Goal: Task Accomplishment & Management: Complete application form

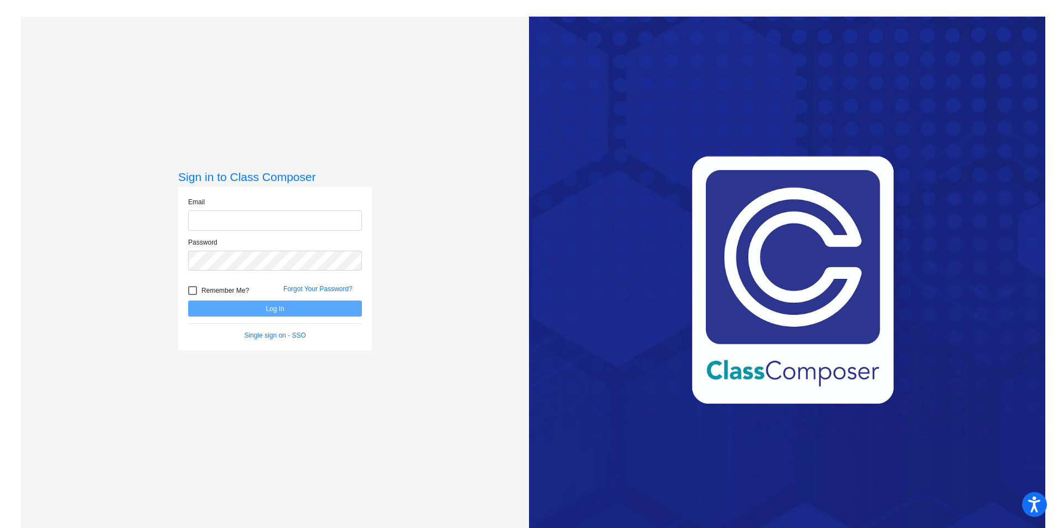
type input "[PERSON_NAME][EMAIL_ADDRESS][PERSON_NAME][DOMAIN_NAME]"
click at [189, 288] on div at bounding box center [192, 290] width 9 height 9
click at [192, 295] on input "Remember Me?" at bounding box center [192, 295] width 1 height 1
checkbox input "true"
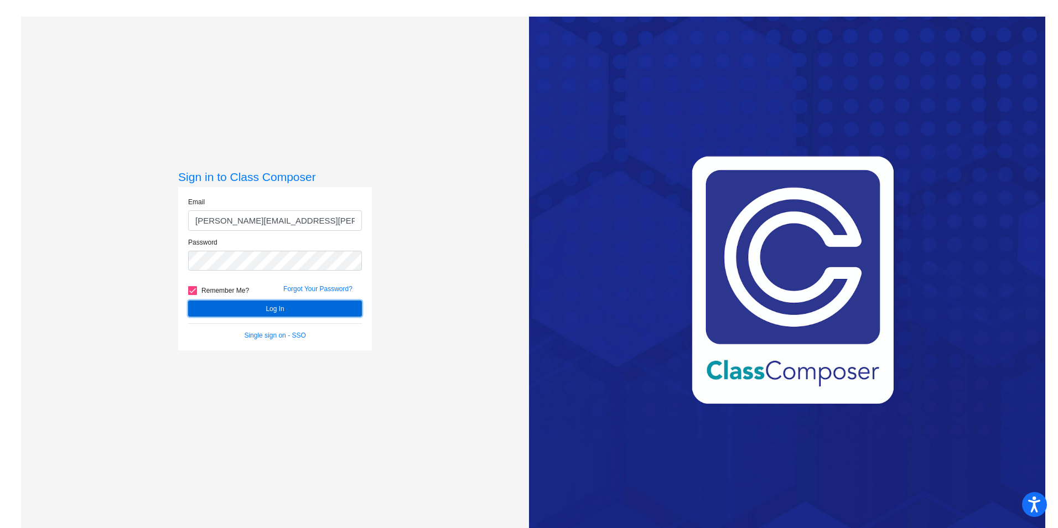
click at [259, 305] on button "Log In" at bounding box center [275, 309] width 174 height 16
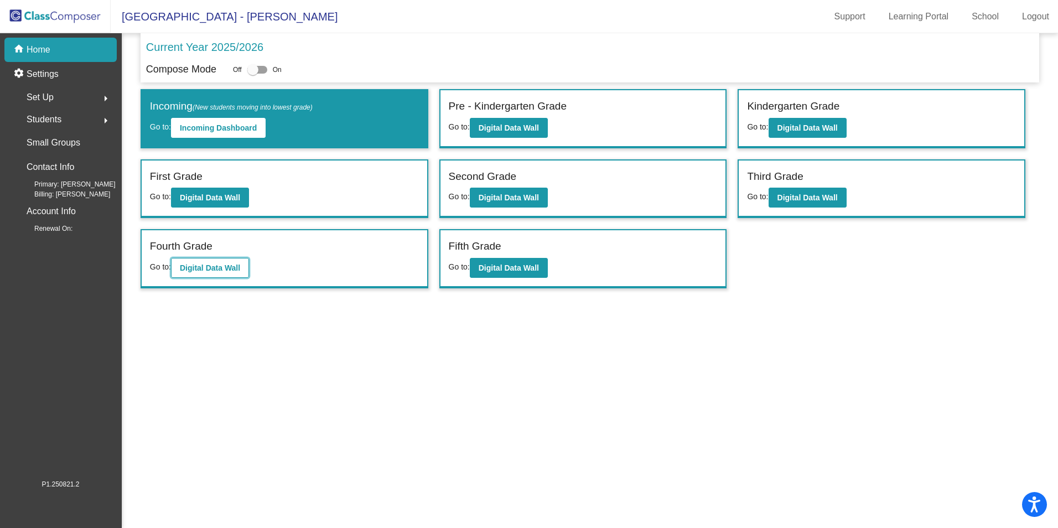
click at [189, 263] on b "Digital Data Wall" at bounding box center [210, 267] width 60 height 9
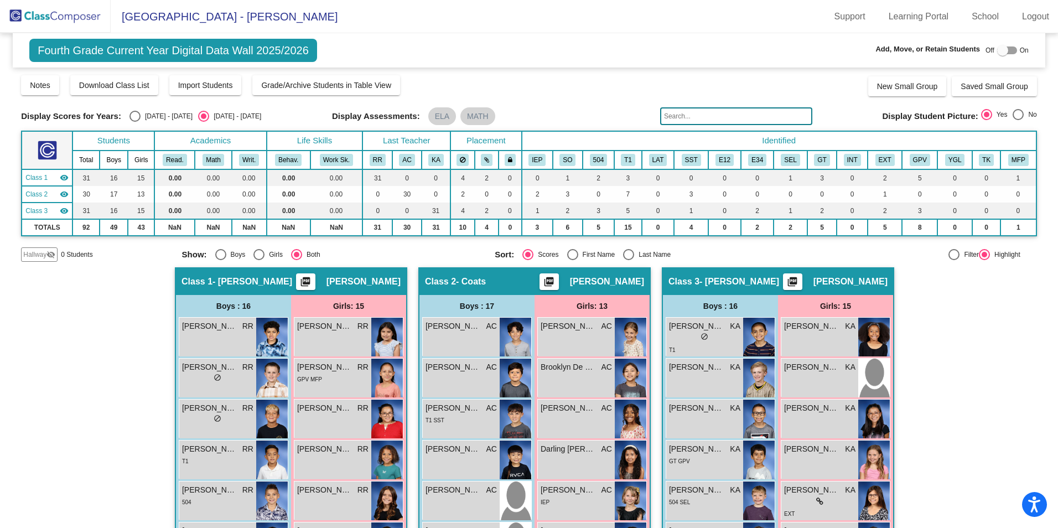
click at [997, 52] on div at bounding box center [1002, 50] width 11 height 11
checkbox input "true"
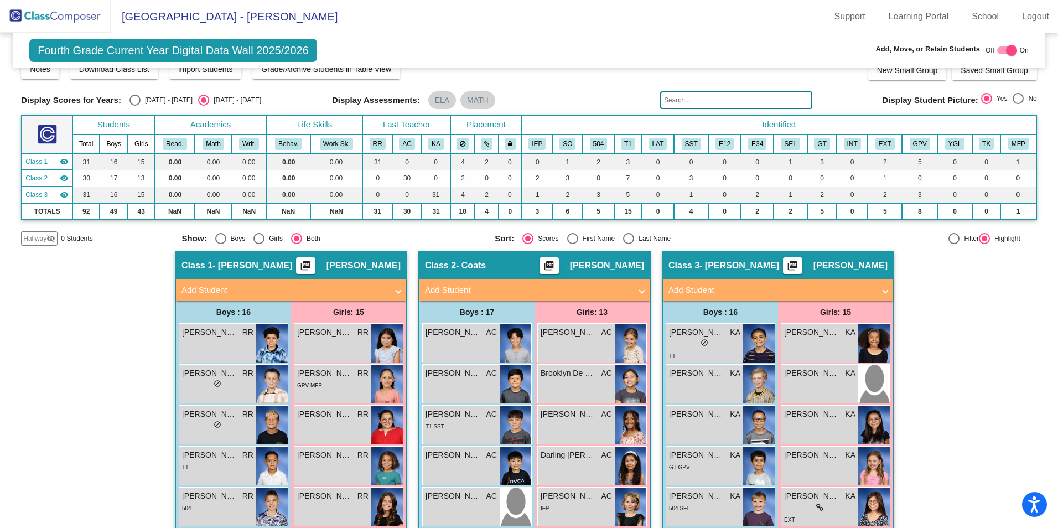
scroll to position [11, 0]
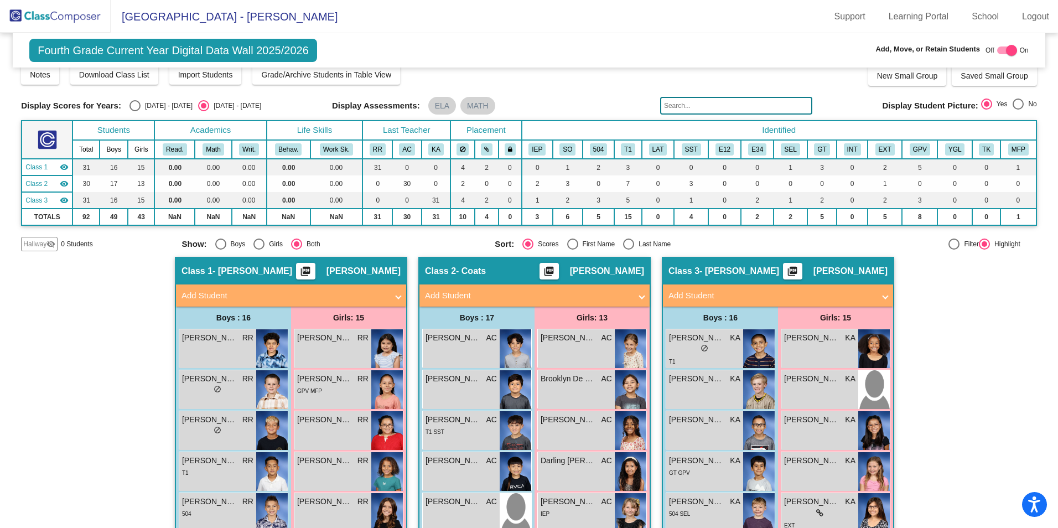
click at [500, 292] on mat-panel-title "Add Student" at bounding box center [528, 295] width 206 height 13
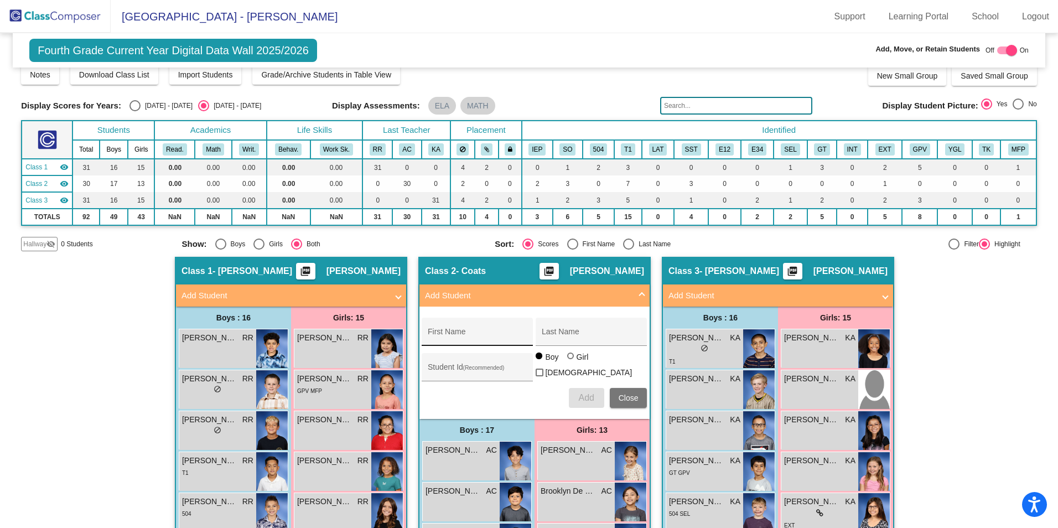
click at [472, 328] on div "First Name" at bounding box center [478, 335] width 100 height 23
type input "[PERSON_NAME]"
type input "336547"
click at [584, 393] on span "Add" at bounding box center [585, 397] width 15 height 9
